Goal: Task Accomplishment & Management: Manage account settings

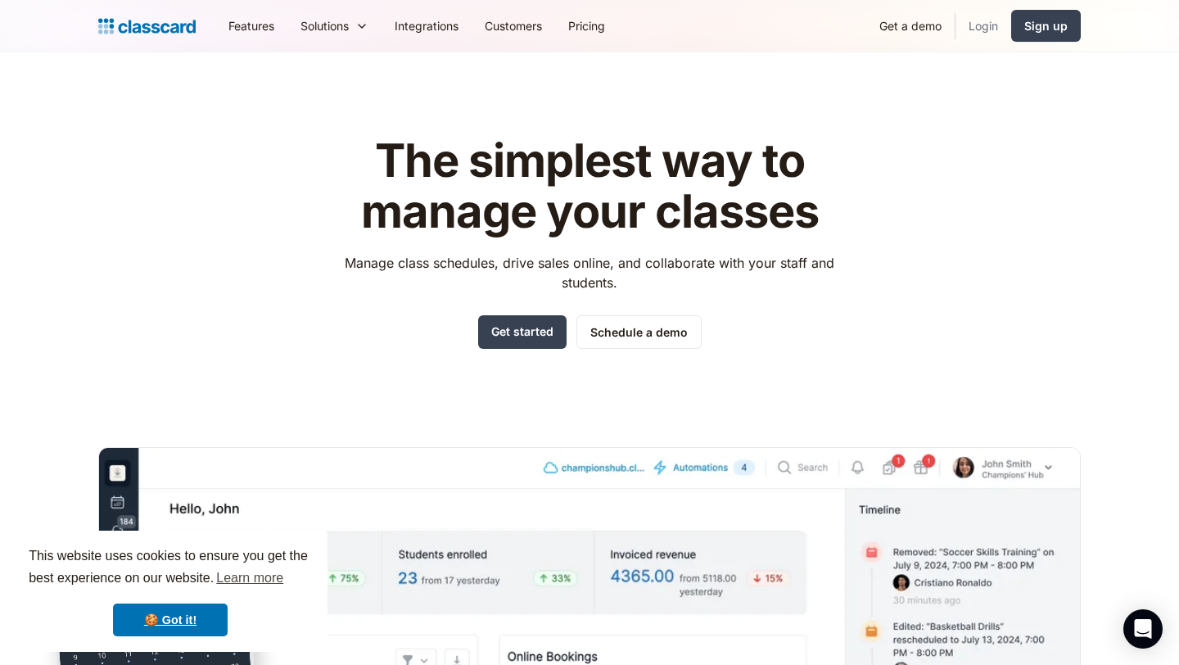
click at [980, 26] on link "Login" at bounding box center [984, 25] width 56 height 37
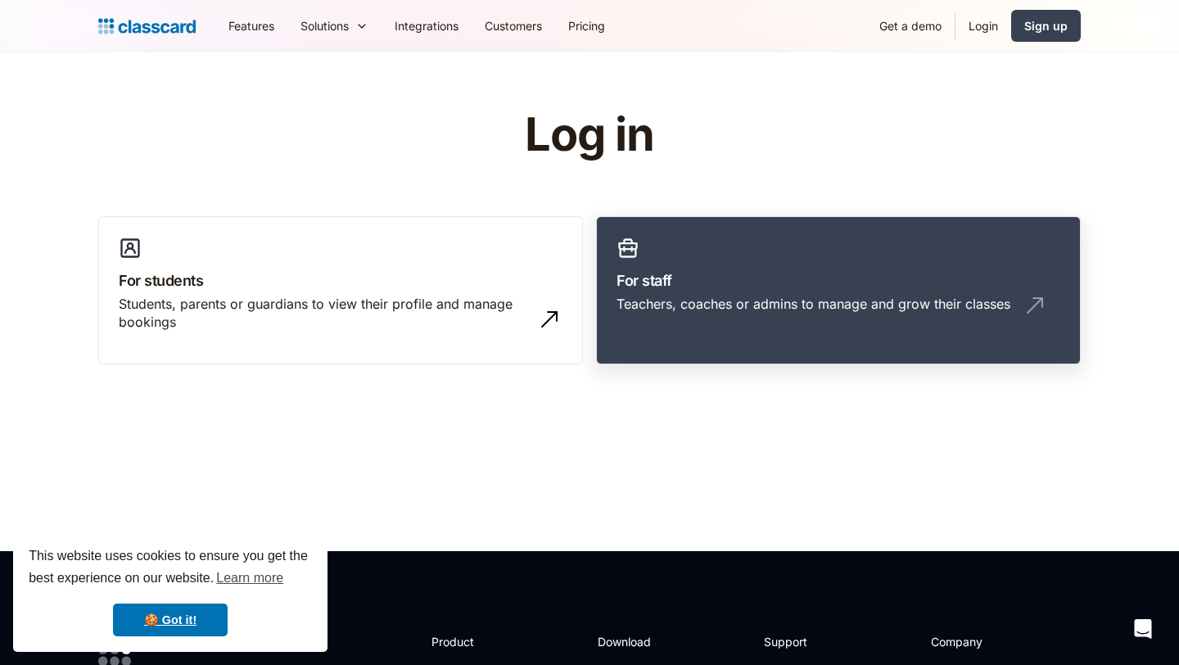
click at [717, 242] on link "For staff Teachers, coaches or admins to manage and grow their classes" at bounding box center [838, 290] width 485 height 149
